Goal: Transaction & Acquisition: Purchase product/service

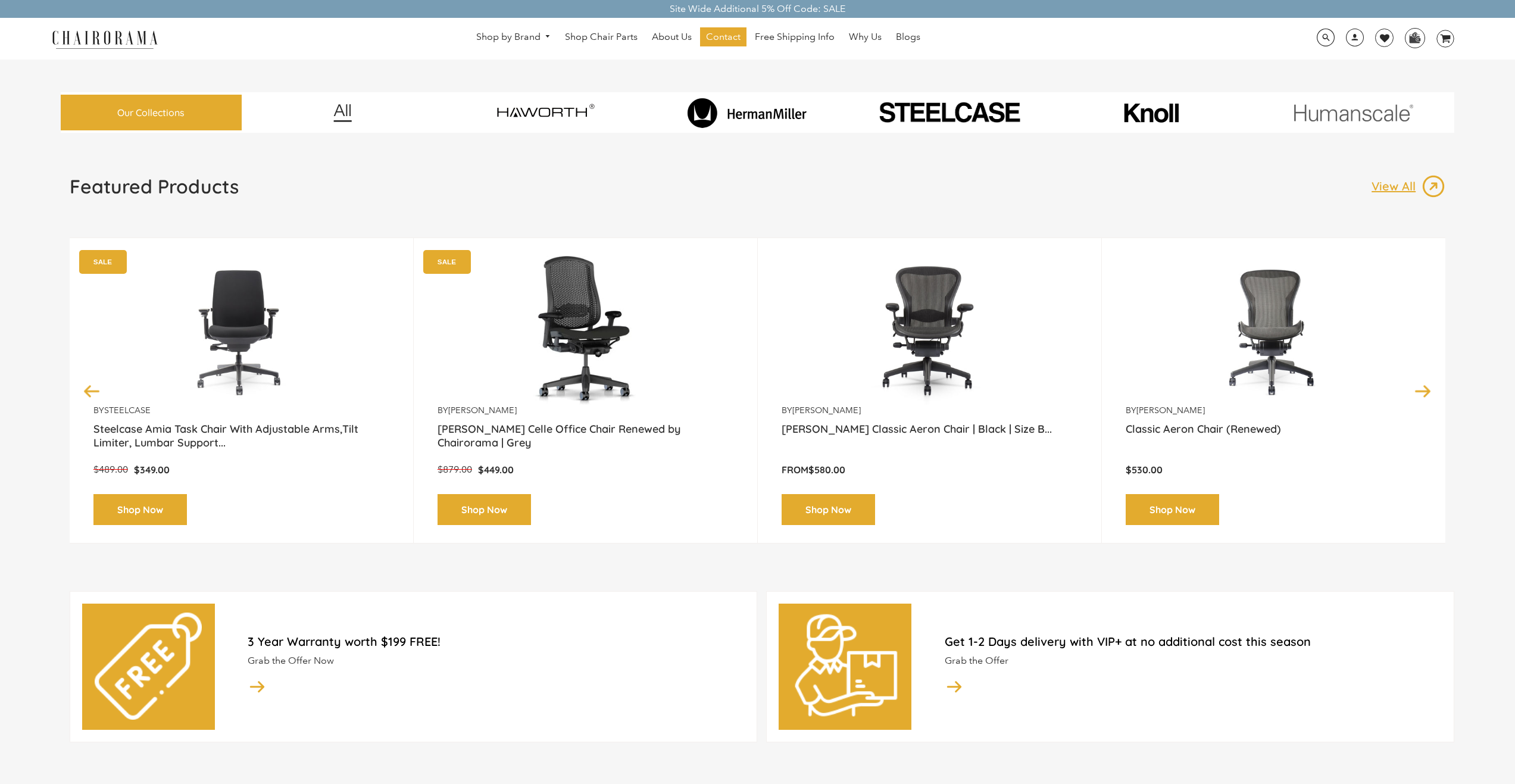
click at [768, 114] on img at bounding box center [747, 113] width 167 height 30
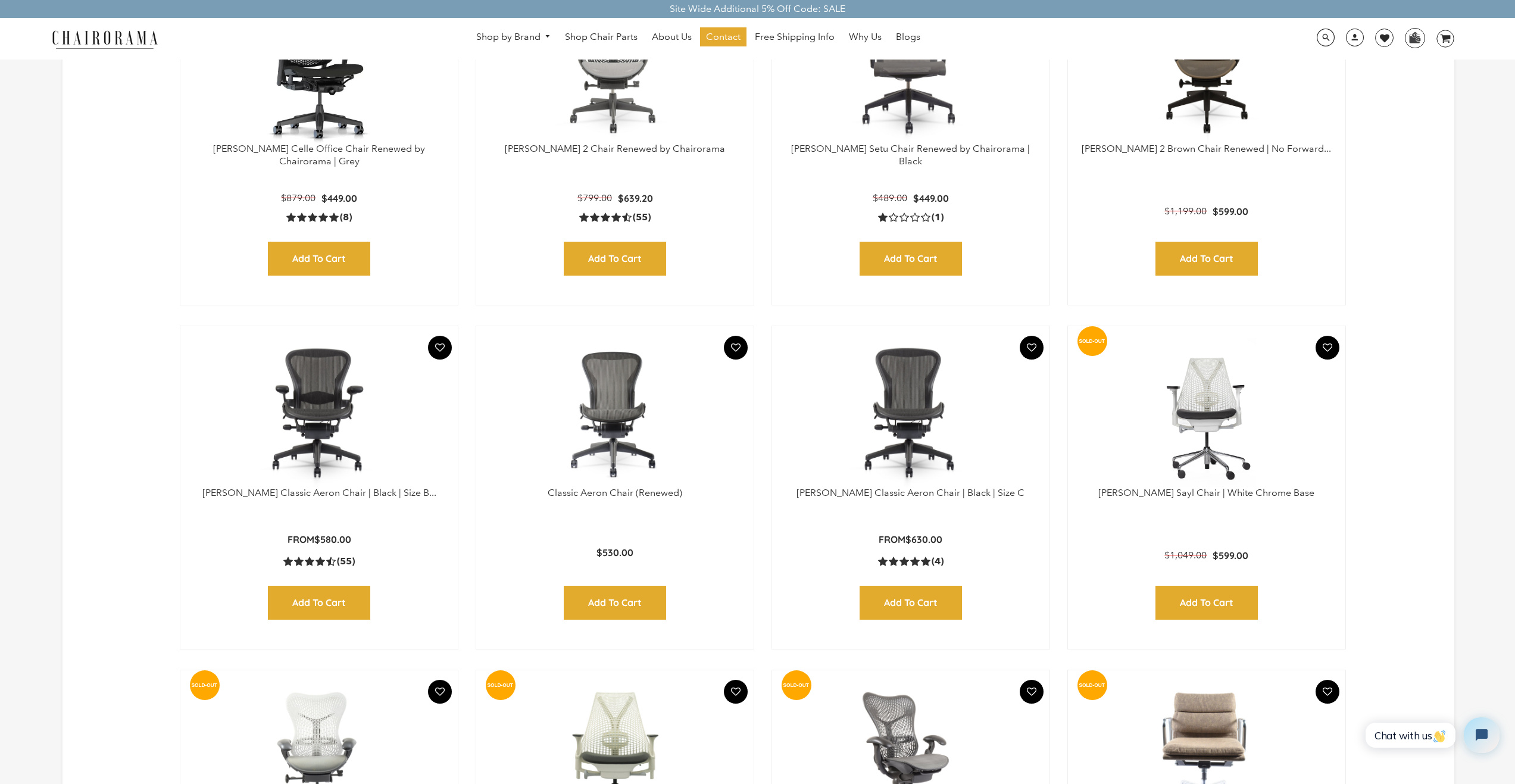
scroll to position [655, 0]
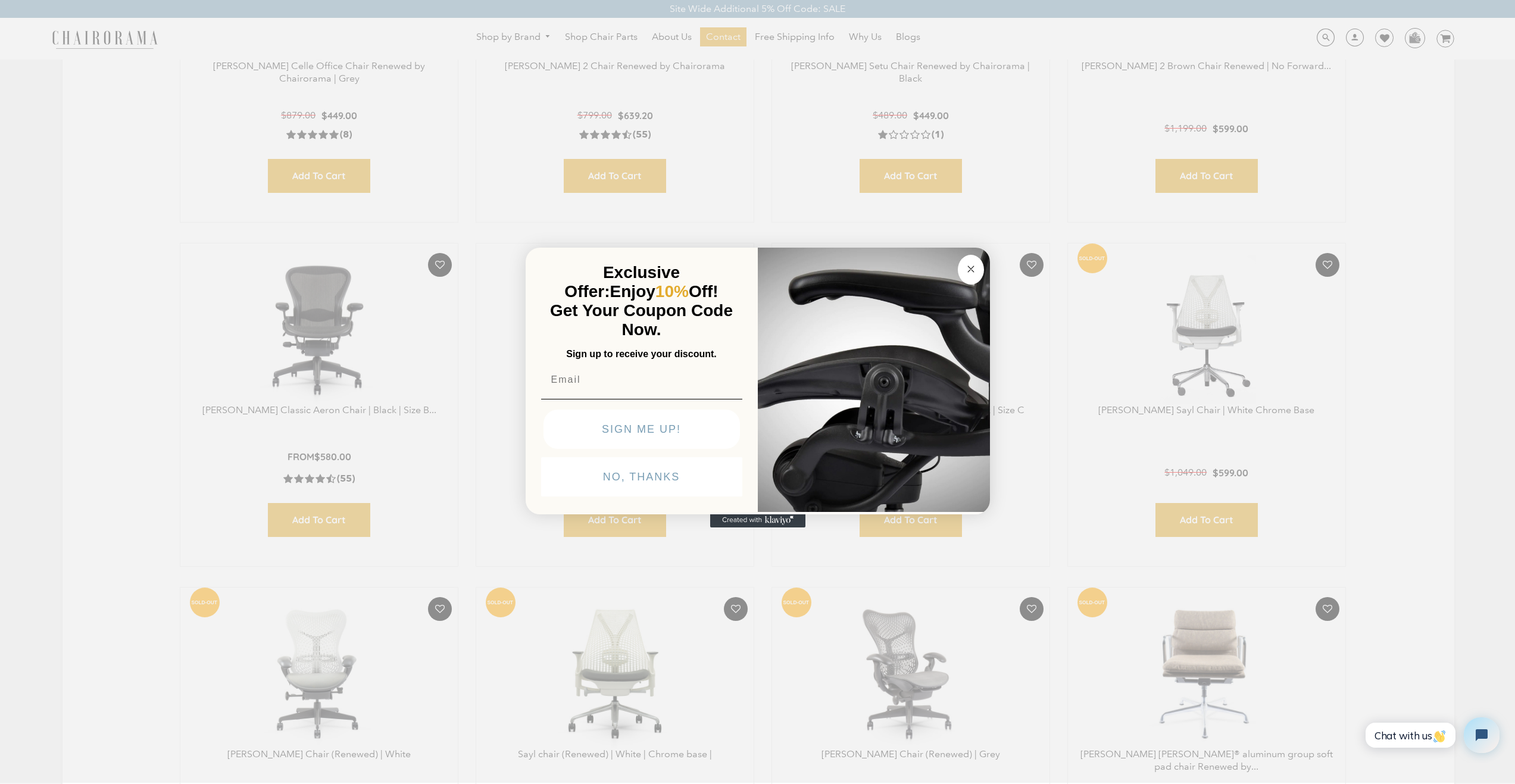
click at [972, 265] on circle "Close dialog" at bounding box center [969, 268] width 13 height 13
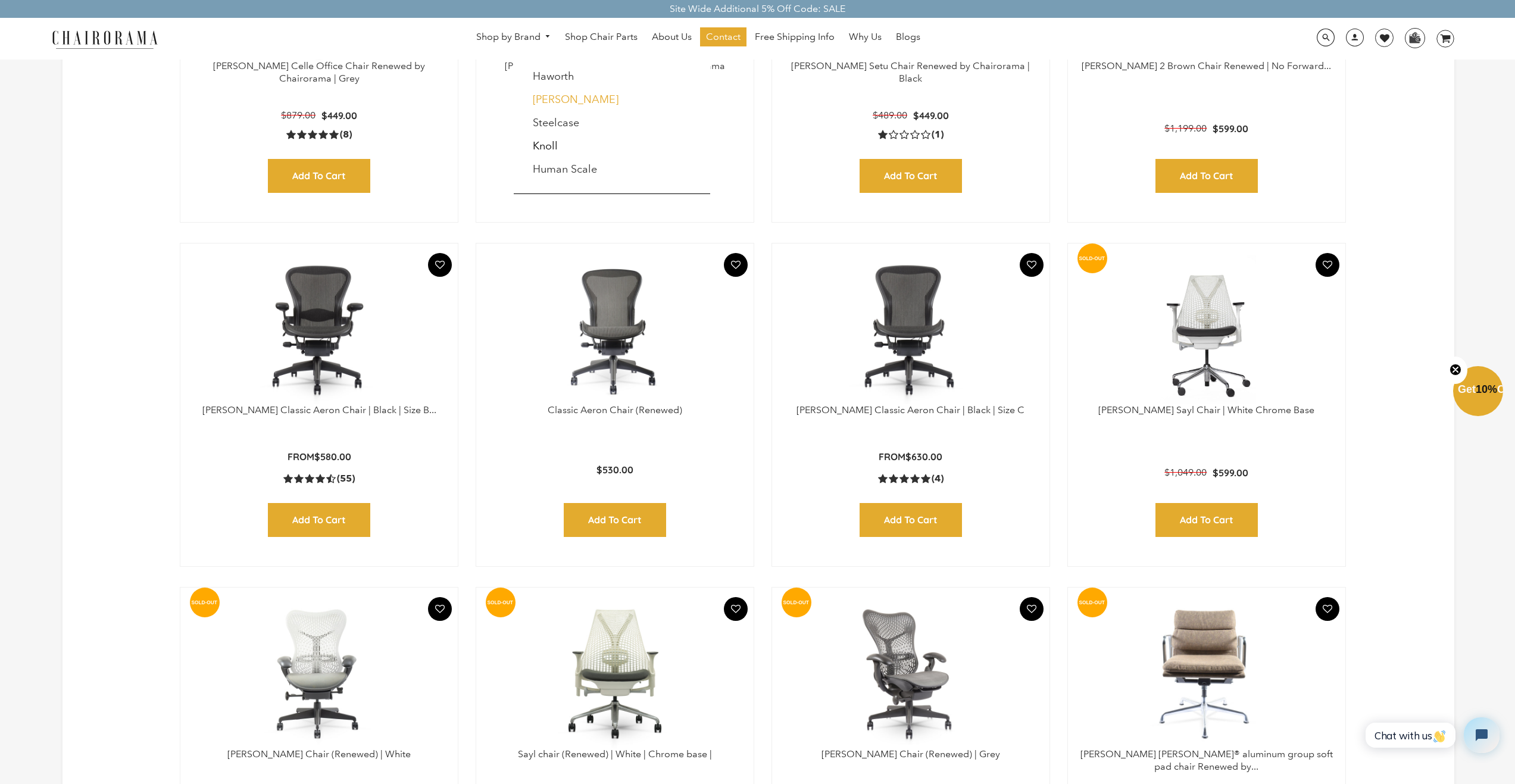
click at [559, 98] on link "[PERSON_NAME]" at bounding box center [576, 99] width 86 height 13
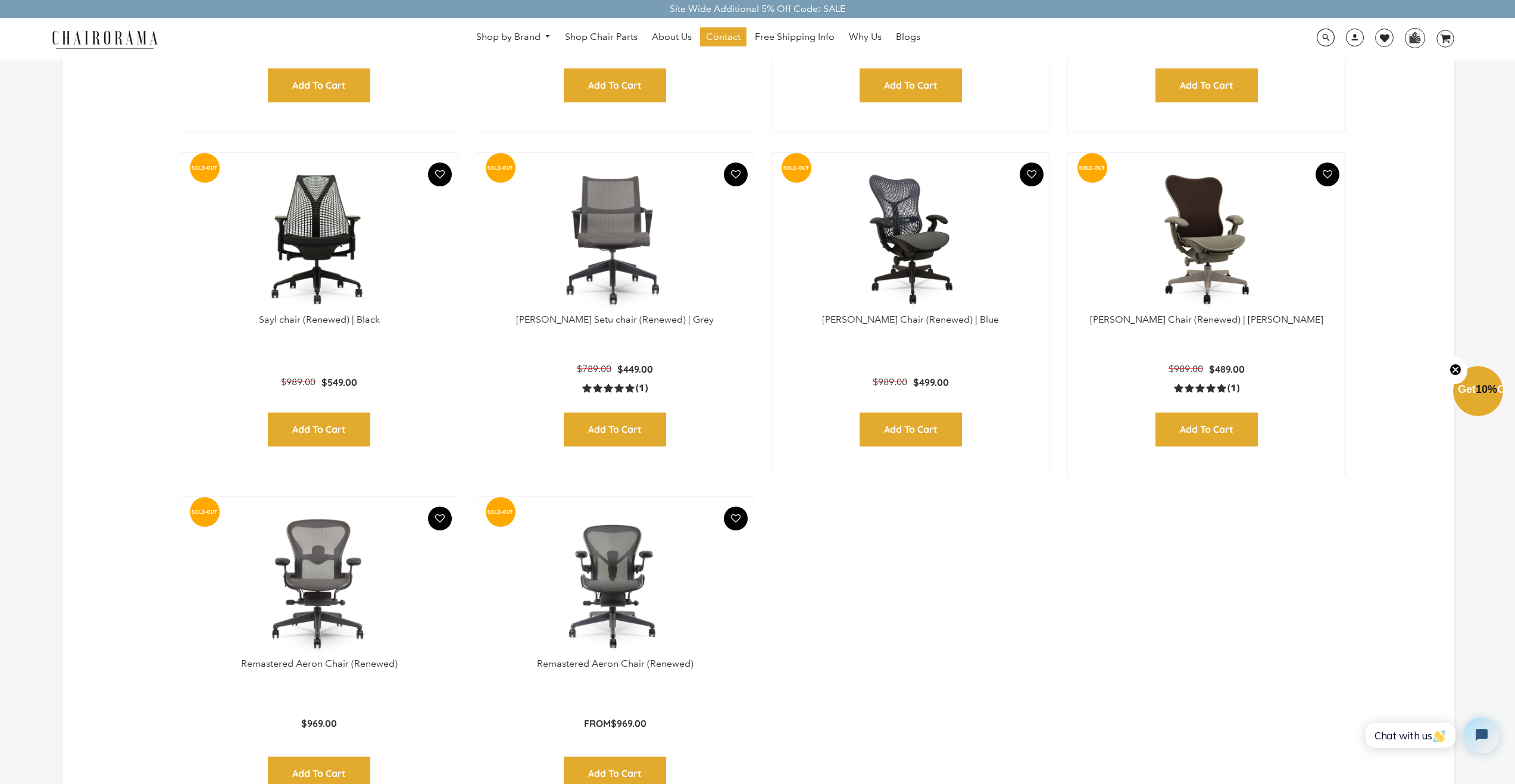
scroll to position [1487, 0]
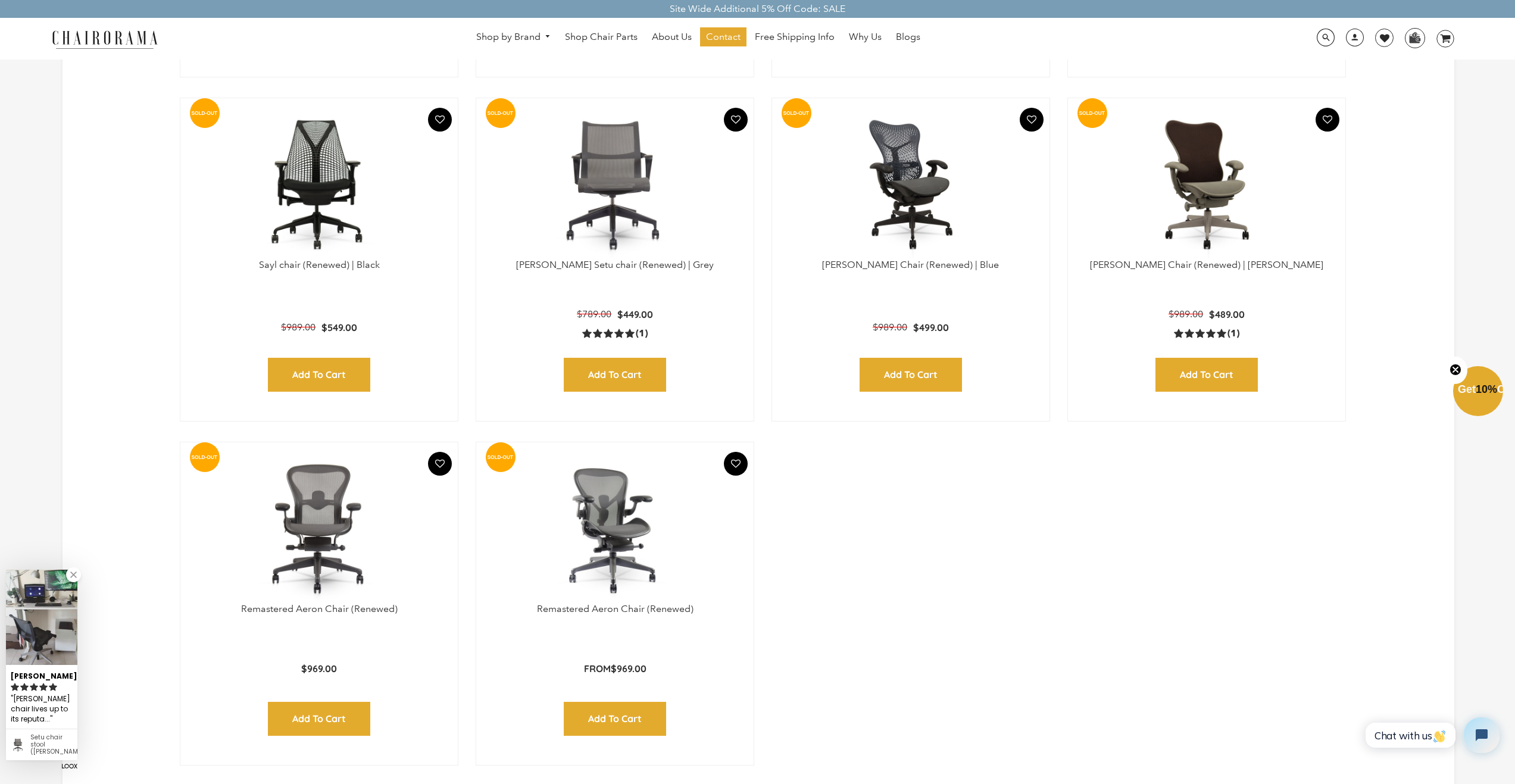
click at [608, 559] on img at bounding box center [615, 529] width 254 height 149
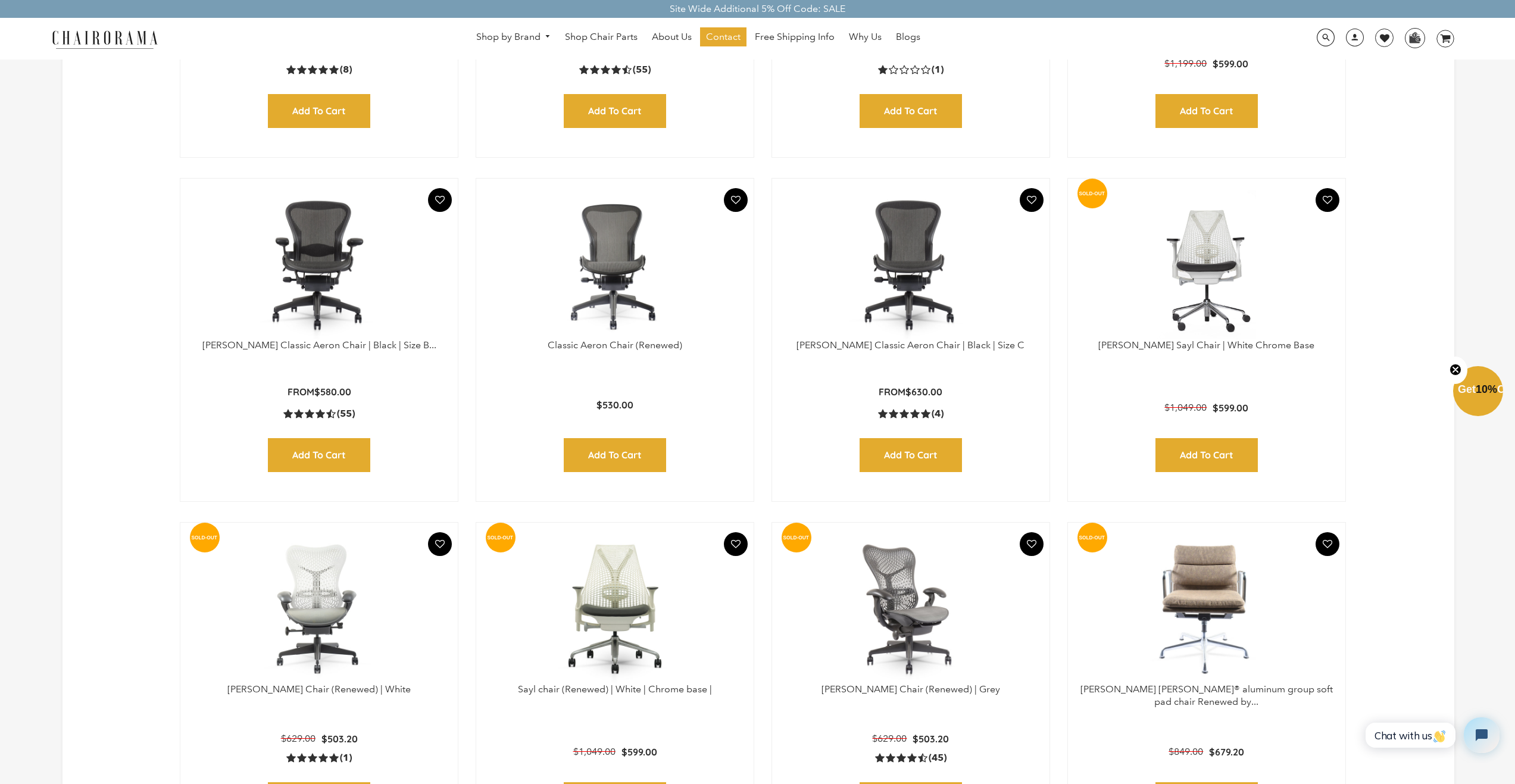
scroll to position [714, 0]
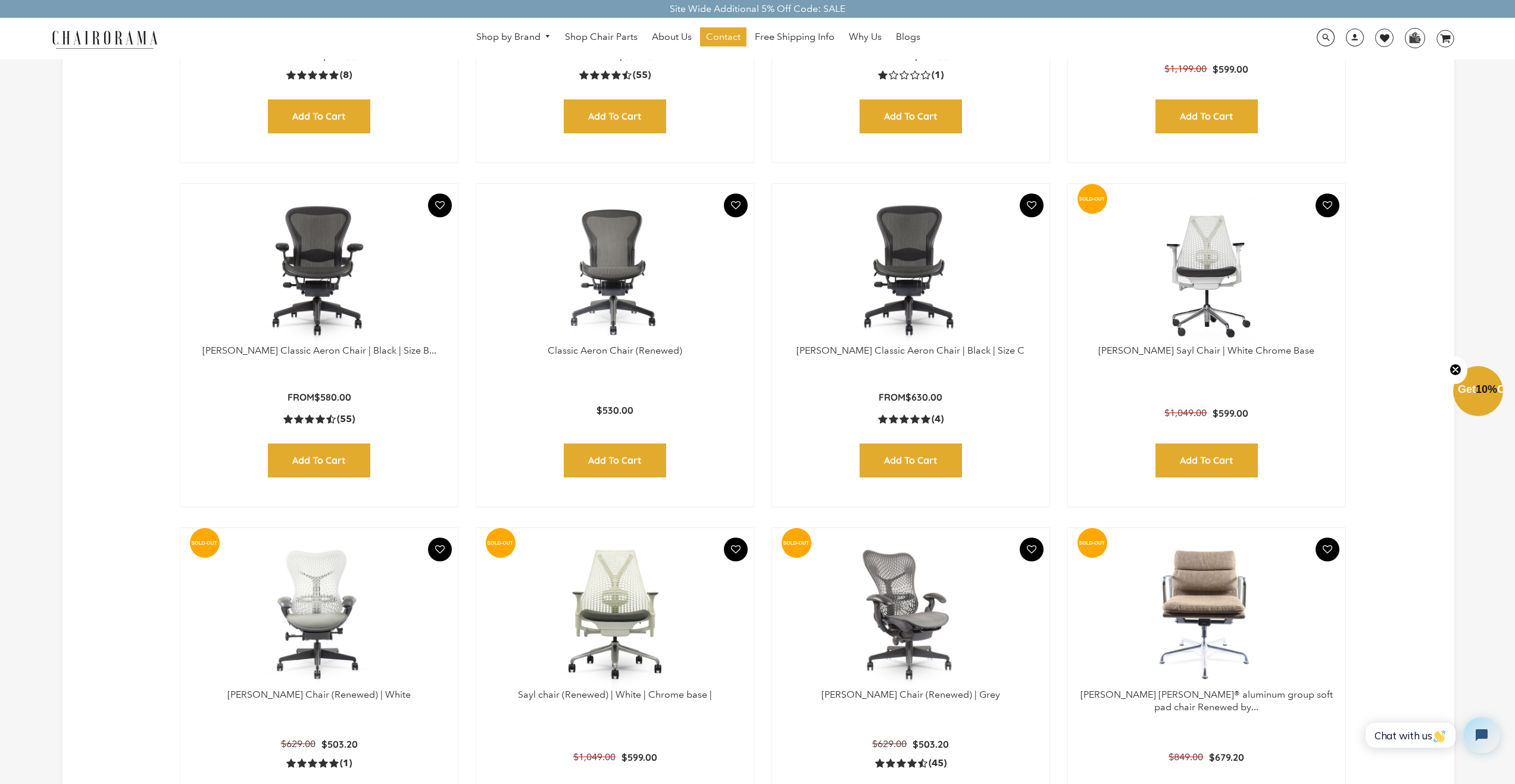
click at [903, 330] on img at bounding box center [911, 270] width 254 height 149
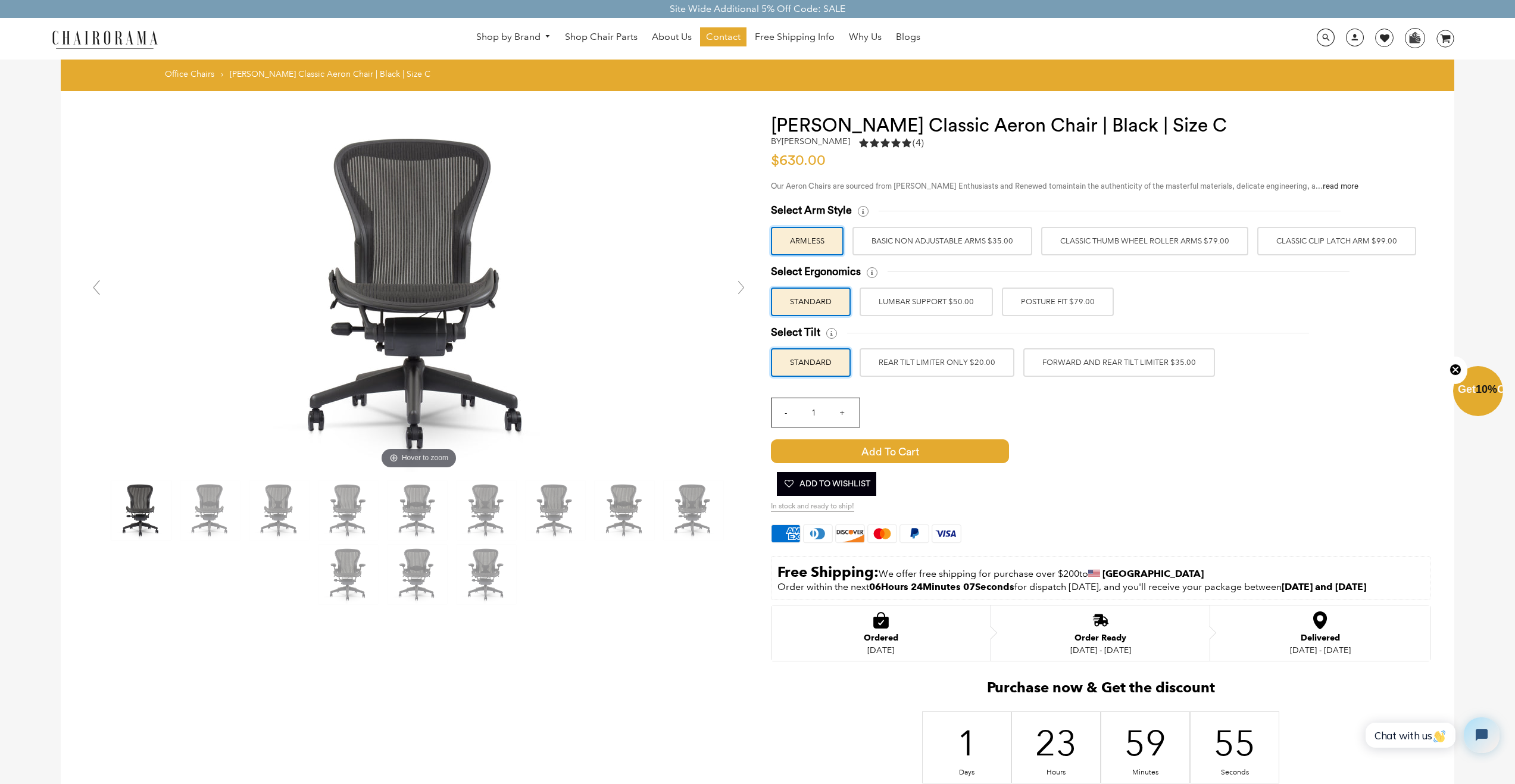
click at [1135, 236] on label "Classic Thumb Wheel Roller Arms $79.00" at bounding box center [1144, 241] width 207 height 28
click at [0, 0] on input "Classic Thumb Wheel Roller Arms $79.00" at bounding box center [0, 0] width 0 height 0
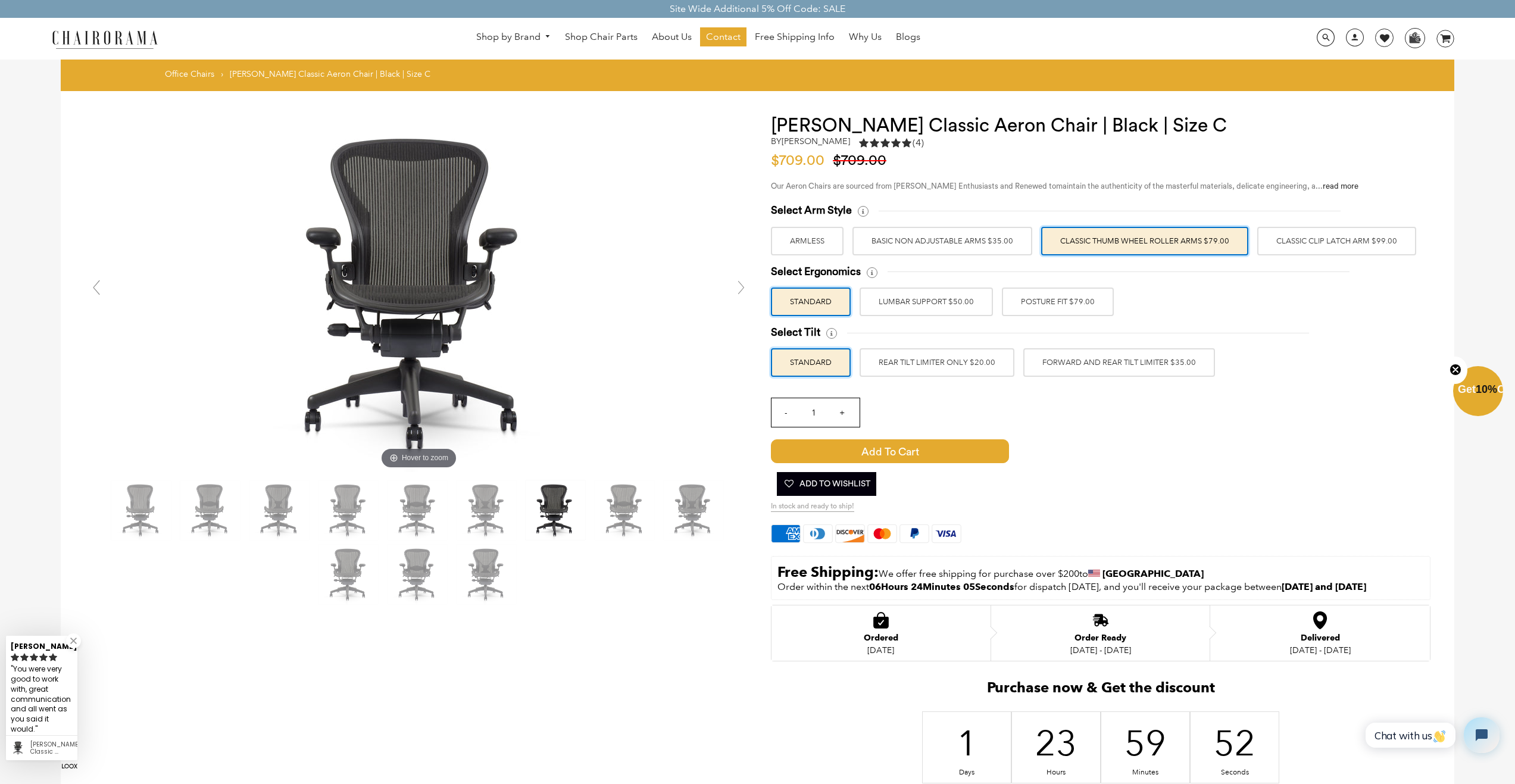
click at [1303, 238] on label "Classic Clip Latch Arm $99.00" at bounding box center [1336, 241] width 159 height 28
click at [0, 0] on input "Classic Clip Latch Arm $99.00" at bounding box center [0, 0] width 0 height 0
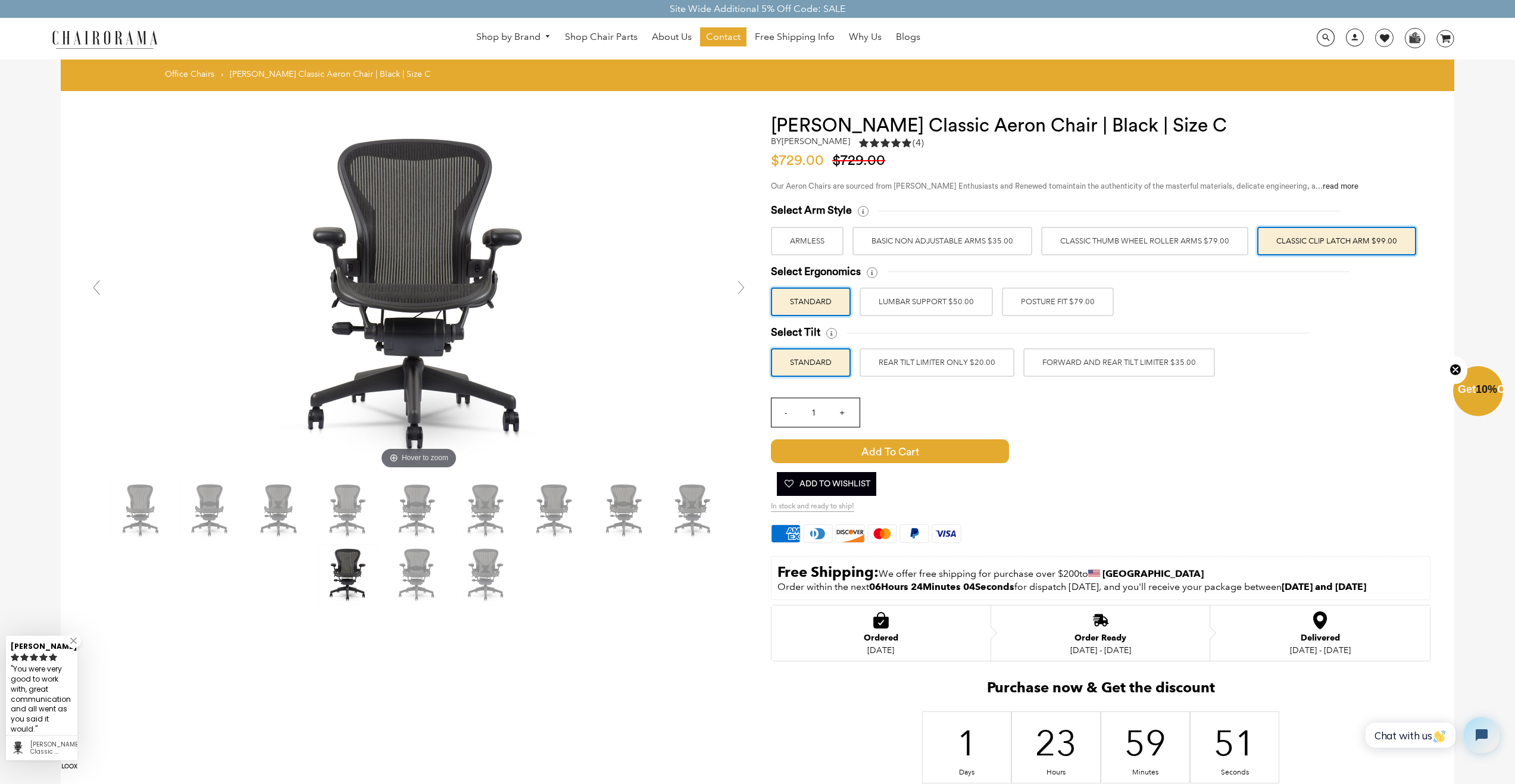
click at [1189, 243] on label "Classic Thumb Wheel Roller Arms $79.00" at bounding box center [1144, 241] width 207 height 28
click at [0, 0] on input "Classic Thumb Wheel Roller Arms $79.00" at bounding box center [0, 0] width 0 height 0
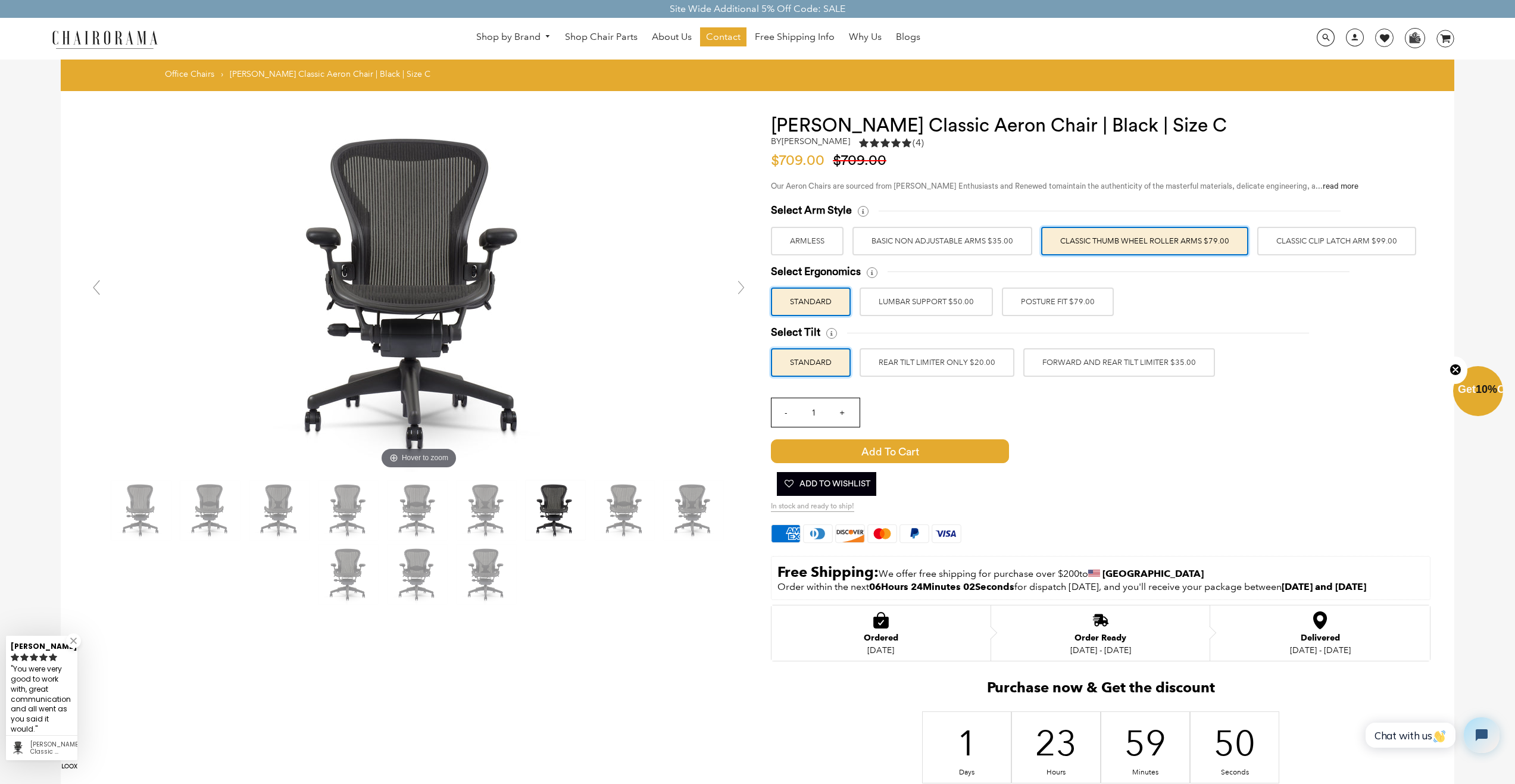
click at [1043, 307] on label "POSTURE FIT $79.00" at bounding box center [1057, 302] width 112 height 28
click at [0, 0] on input "POSTURE FIT $79.00" at bounding box center [0, 0] width 0 height 0
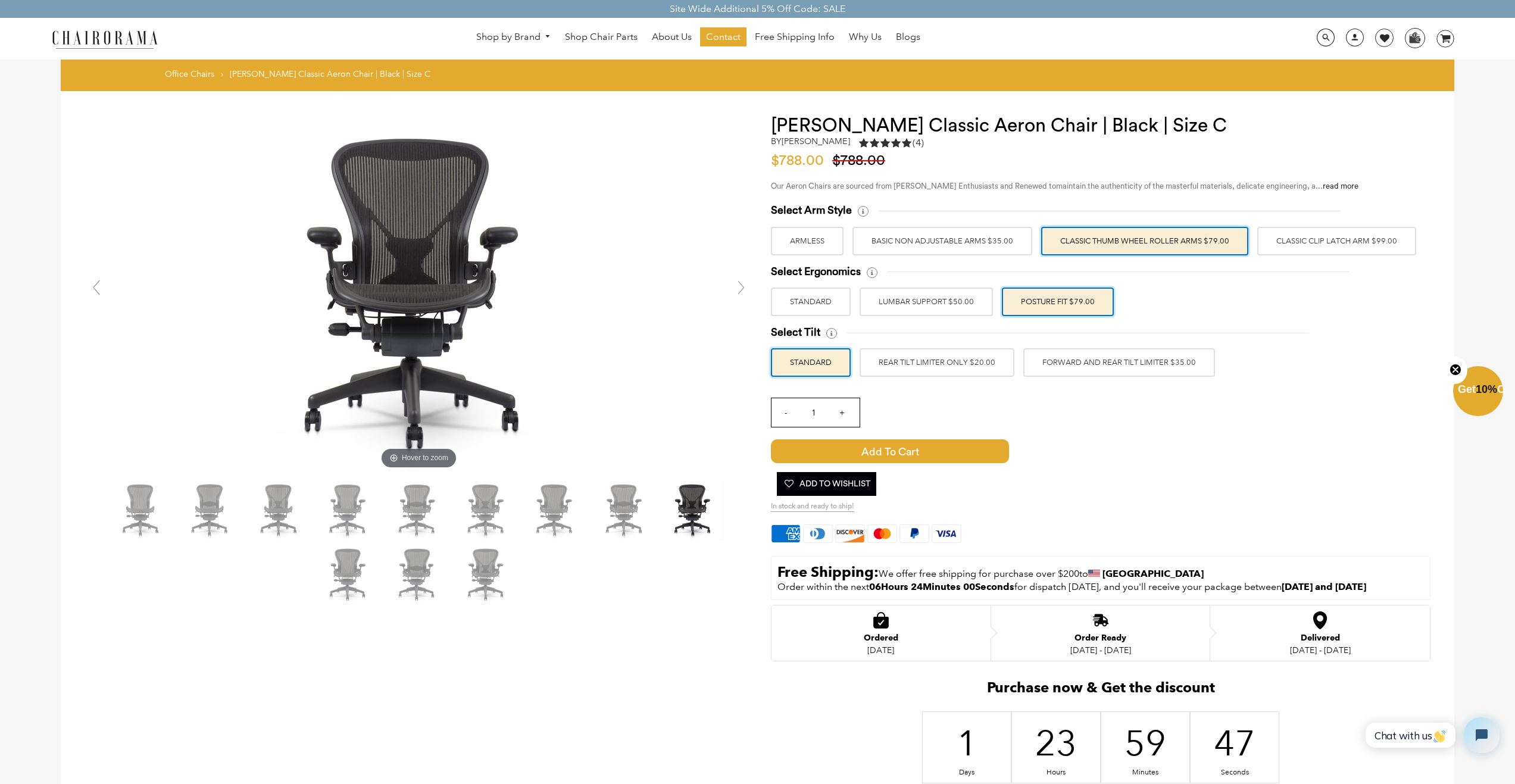
click at [1062, 366] on label "FORWARD AND REAR TILT LIMITER $35.00" at bounding box center [1119, 363] width 192 height 28
click at [0, 0] on input "FORWARD AND REAR TILT LIMITER $35.00" at bounding box center [0, 0] width 0 height 0
